Goal: Information Seeking & Learning: Learn about a topic

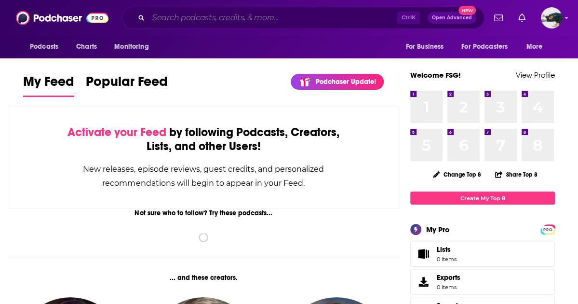
click at [206, 12] on input "Search podcasts, credits, & more..." at bounding box center [273, 17] width 249 height 15
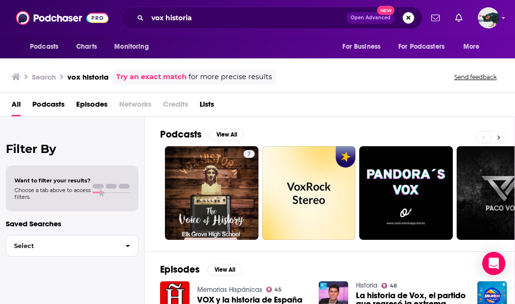
click at [497, 135] on icon at bounding box center [498, 137] width 3 height 7
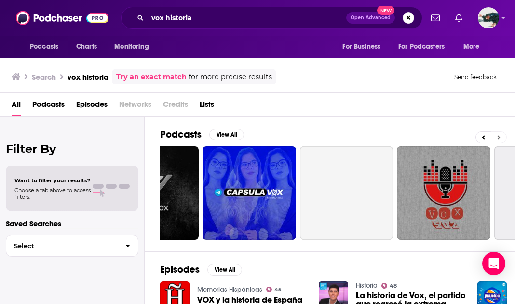
scroll to position [0, 355]
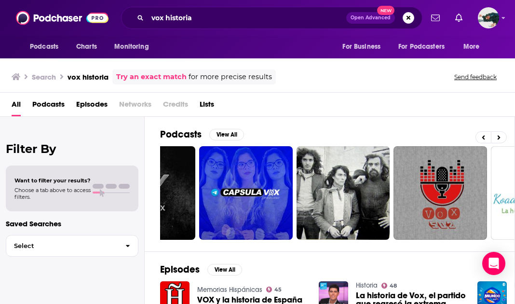
click at [376, 117] on div "Podcasts View All 7 + 12" at bounding box center [337, 184] width 355 height 135
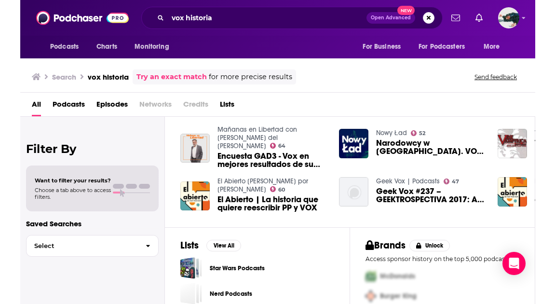
scroll to position [233, 0]
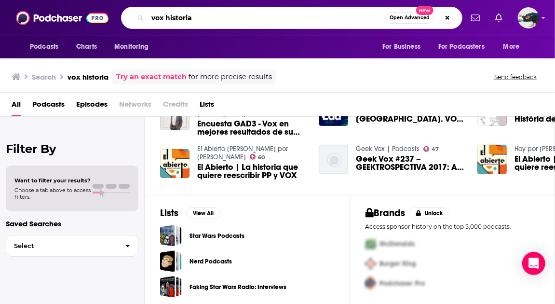
drag, startPoint x: 213, startPoint y: 12, endPoint x: 142, endPoint y: 9, distance: 71.5
click at [142, 9] on div "vox historia Open Advanced New" at bounding box center [292, 18] width 342 height 22
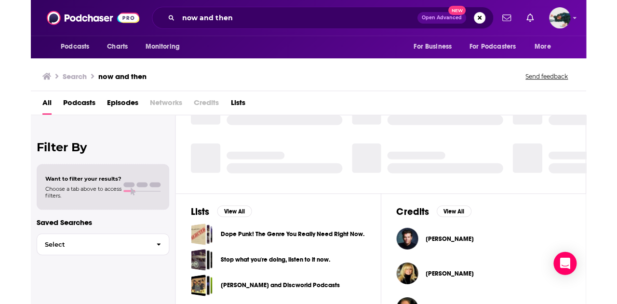
scroll to position [233, 0]
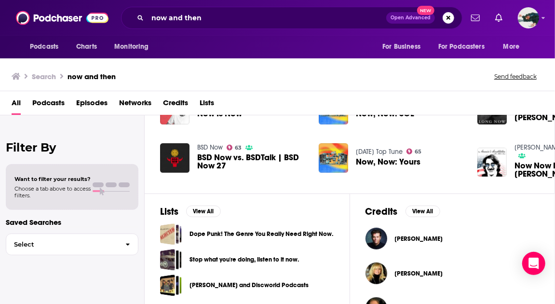
click at [51, 100] on span "Podcasts" at bounding box center [48, 105] width 32 height 20
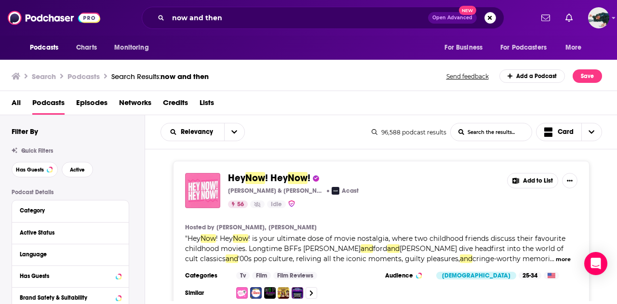
click at [578, 161] on div "Hey Now ! Hey Now ! [PERSON_NAME] & [PERSON_NAME] Acast 56 Idle Add to List Hos…" at bounding box center [381, 236] width 473 height 150
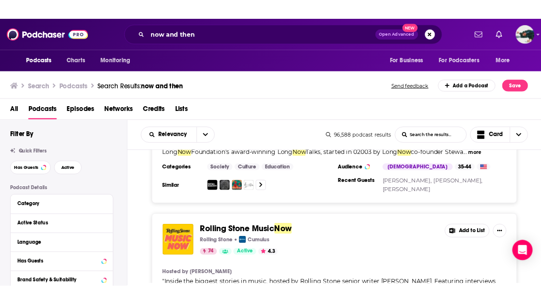
scroll to position [2122, 0]
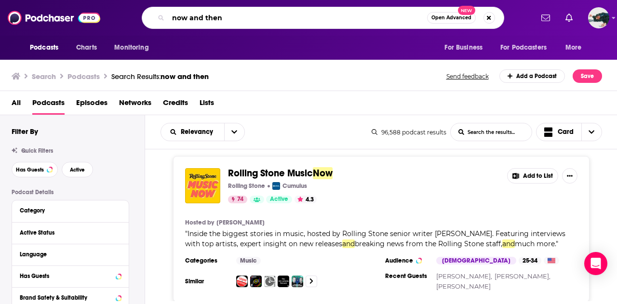
drag, startPoint x: 189, startPoint y: 15, endPoint x: 202, endPoint y: 14, distance: 12.6
click at [202, 14] on input "now and then" at bounding box center [297, 17] width 259 height 15
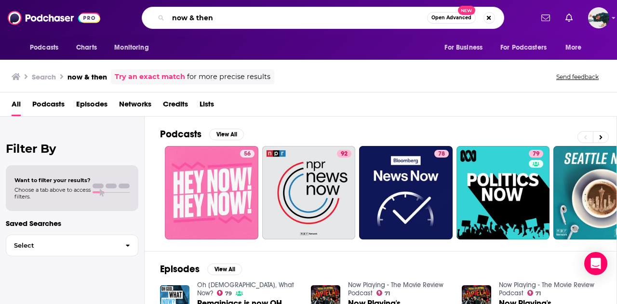
drag, startPoint x: 222, startPoint y: 17, endPoint x: 167, endPoint y: 19, distance: 55.5
click at [167, 19] on div "now & then Open Advanced New" at bounding box center [323, 18] width 363 height 22
type input "cafe studios"
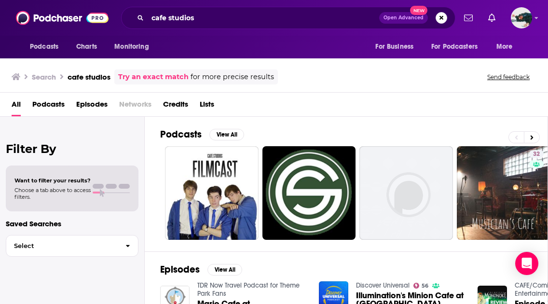
click at [360, 76] on div "Search cafe studios Try an exact match for more precise results Send feedback" at bounding box center [272, 76] width 521 height 15
click at [55, 105] on span "Podcasts" at bounding box center [48, 106] width 32 height 20
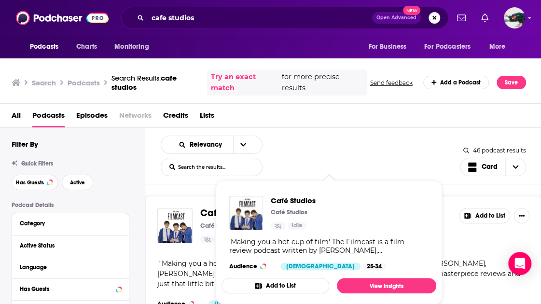
click at [212, 212] on span "Café" at bounding box center [211, 213] width 22 height 12
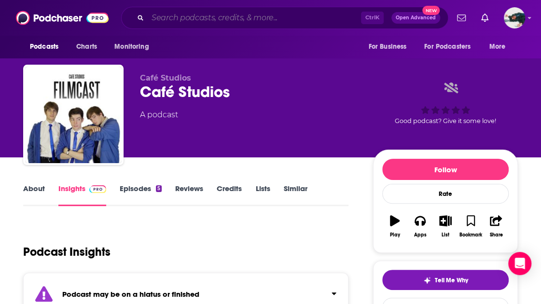
click at [205, 18] on input "Search podcasts, credits, & more..." at bounding box center [254, 17] width 213 height 15
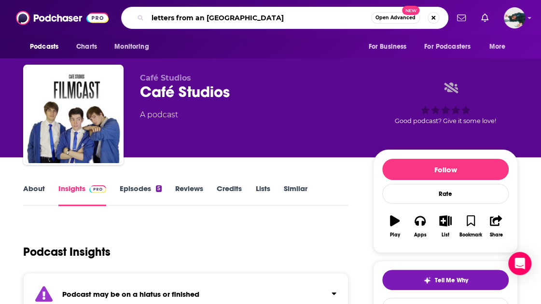
type input "letters from an american"
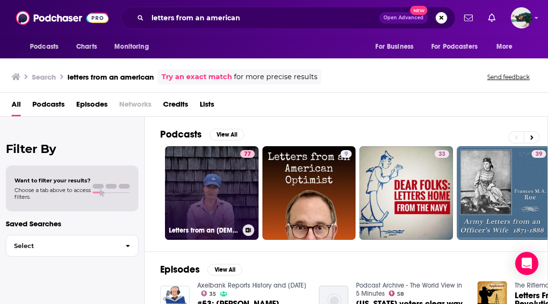
click at [238, 179] on link "77 Letters from an [DEMOGRAPHIC_DATA]" at bounding box center [212, 193] width 94 height 94
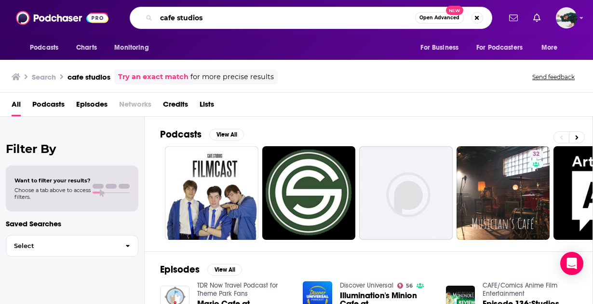
drag, startPoint x: 221, startPoint y: 20, endPoint x: 124, endPoint y: 24, distance: 97.0
click at [137, 20] on div "cafe studios Open Advanced New" at bounding box center [311, 18] width 363 height 22
type input "jacobin radio"
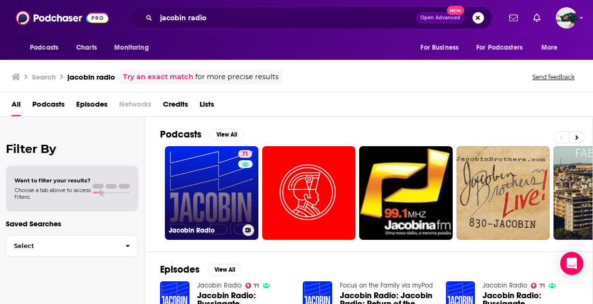
click at [208, 179] on link "71 Jacobin Radio" at bounding box center [212, 193] width 94 height 94
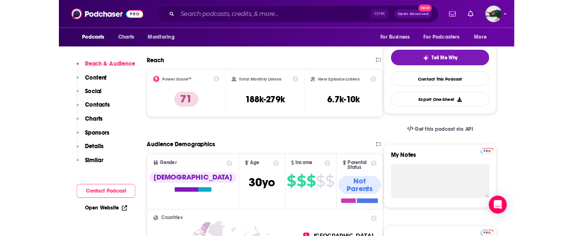
scroll to position [142, 0]
